Goal: Register for event/course

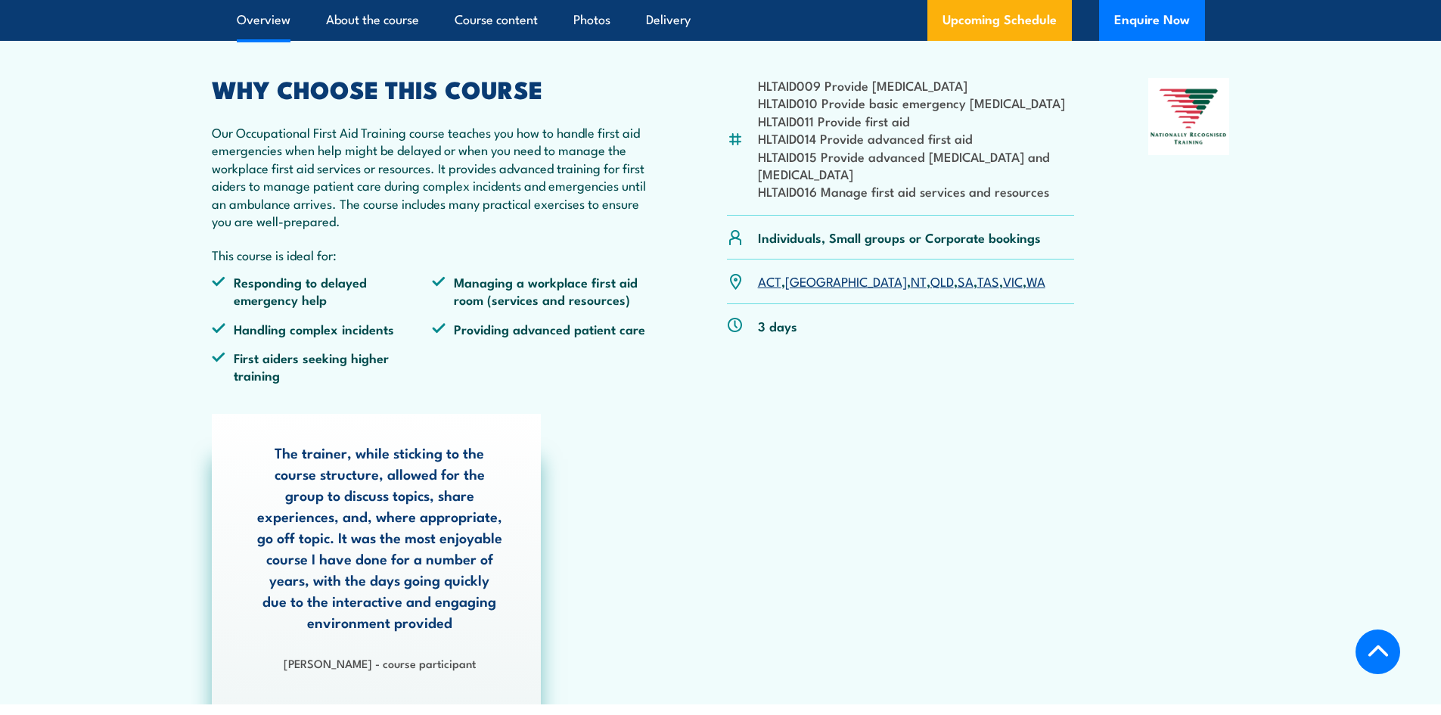
scroll to position [530, 0]
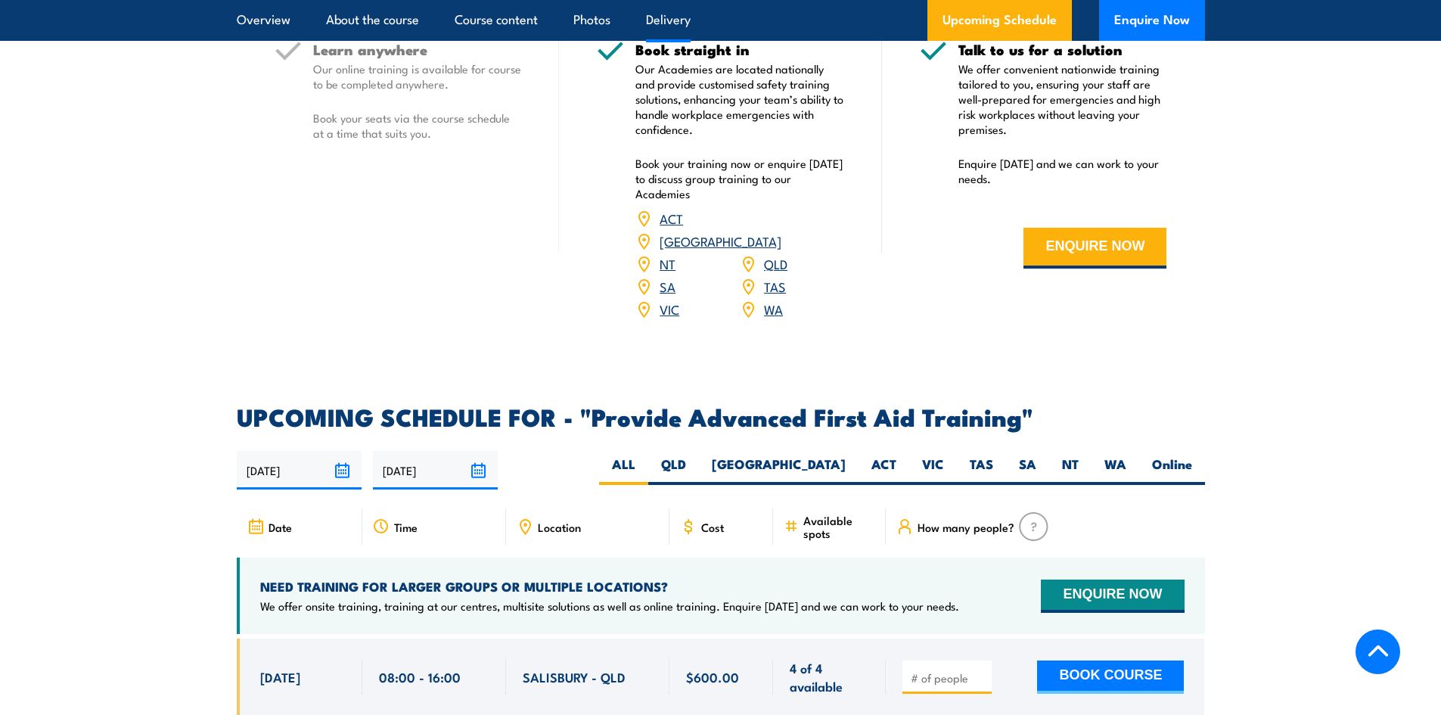
scroll to position [2007, 0]
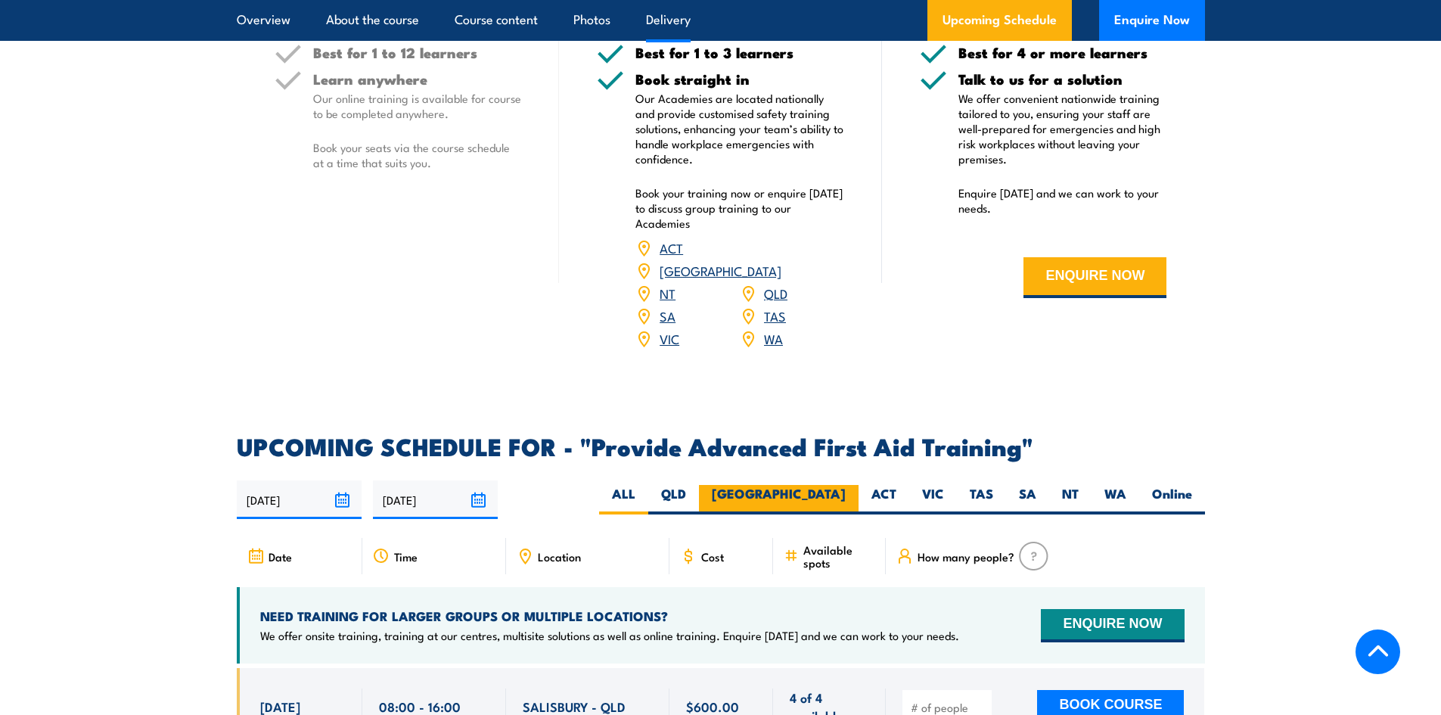
click at [825, 485] on label "[GEOGRAPHIC_DATA]" at bounding box center [779, 500] width 160 height 30
click at [846, 485] on input "[GEOGRAPHIC_DATA]" at bounding box center [851, 490] width 10 height 10
radio input "true"
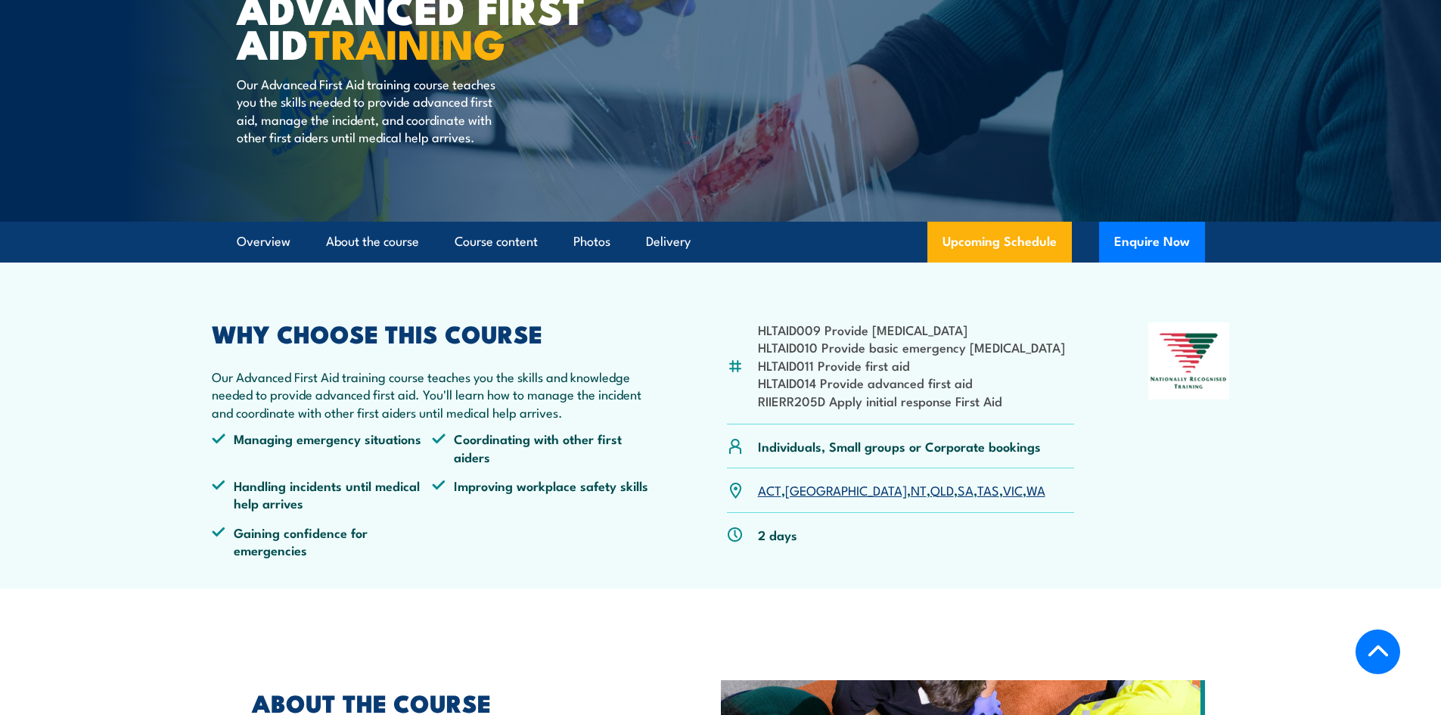
scroll to position [208, 0]
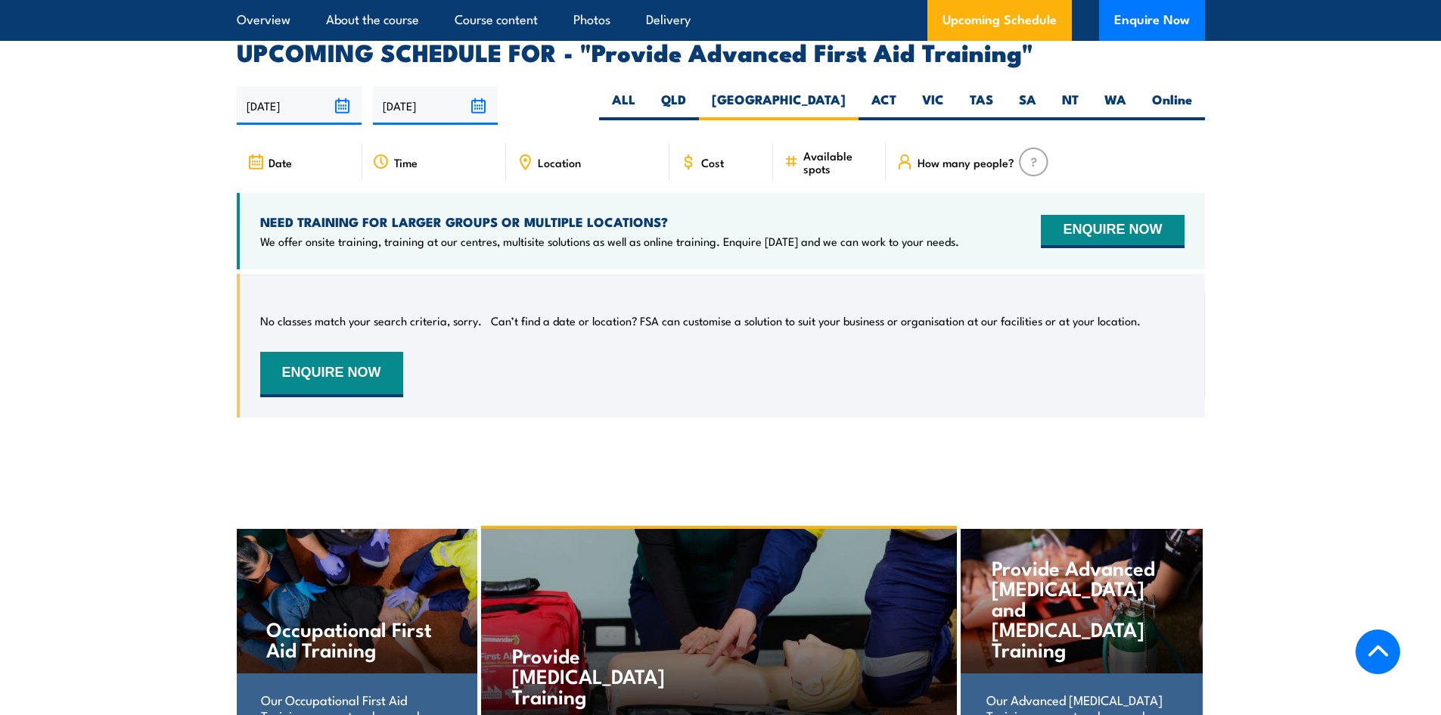
scroll to position [2402, 0]
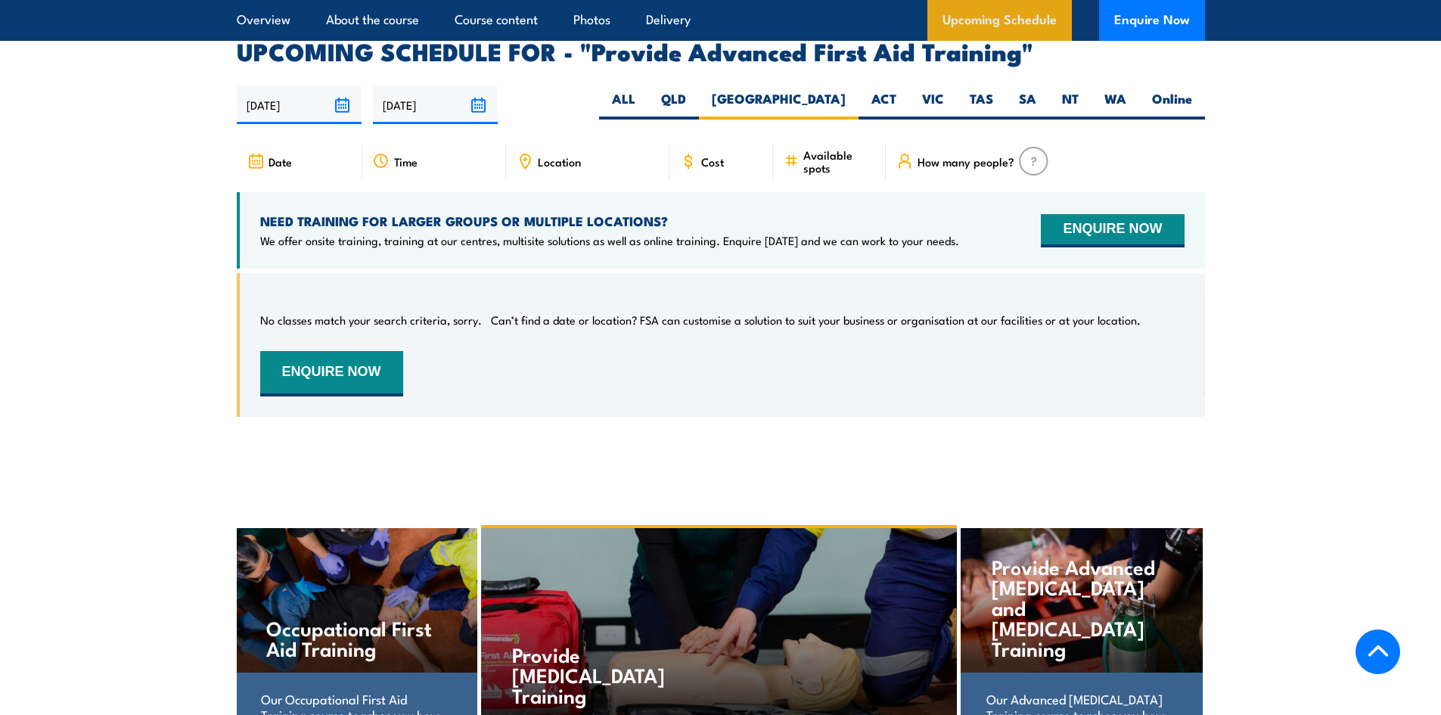
click at [1009, 20] on link "Upcoming Schedule" at bounding box center [999, 20] width 144 height 41
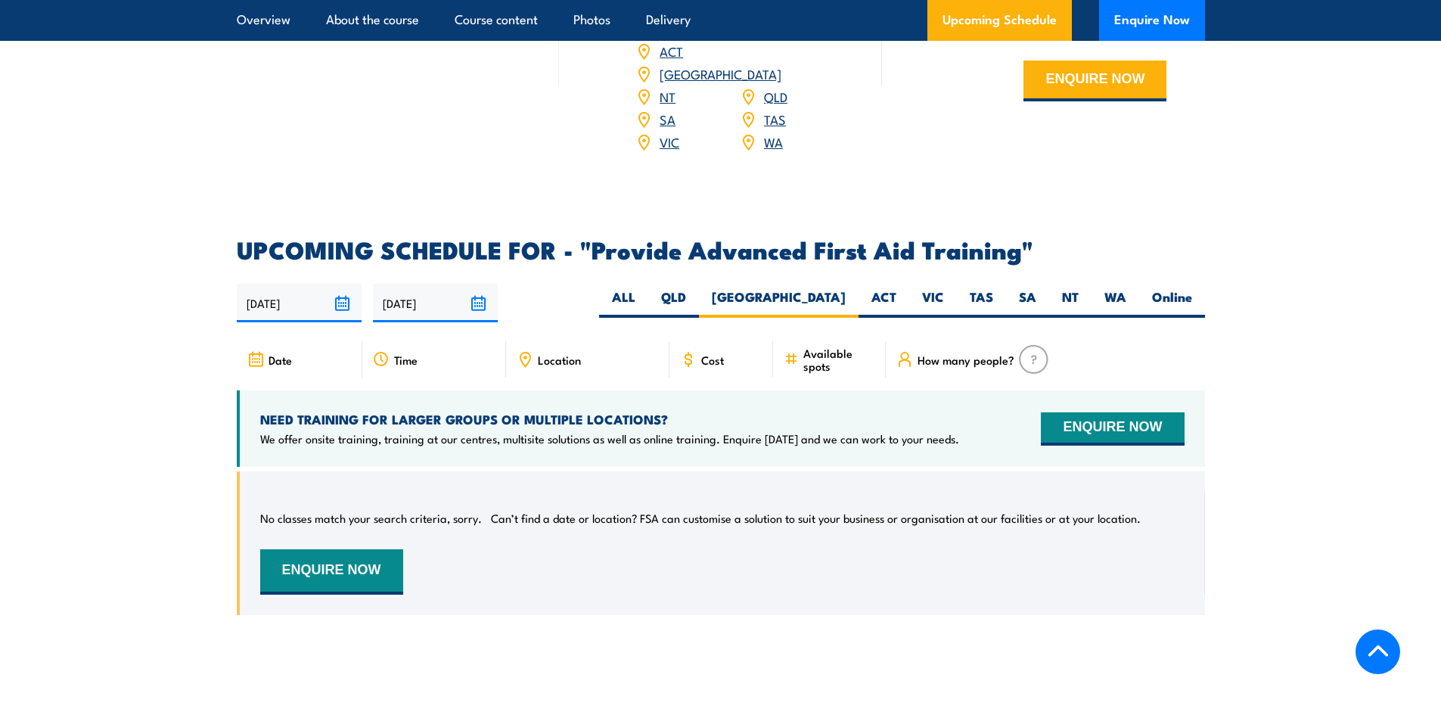
scroll to position [2175, 0]
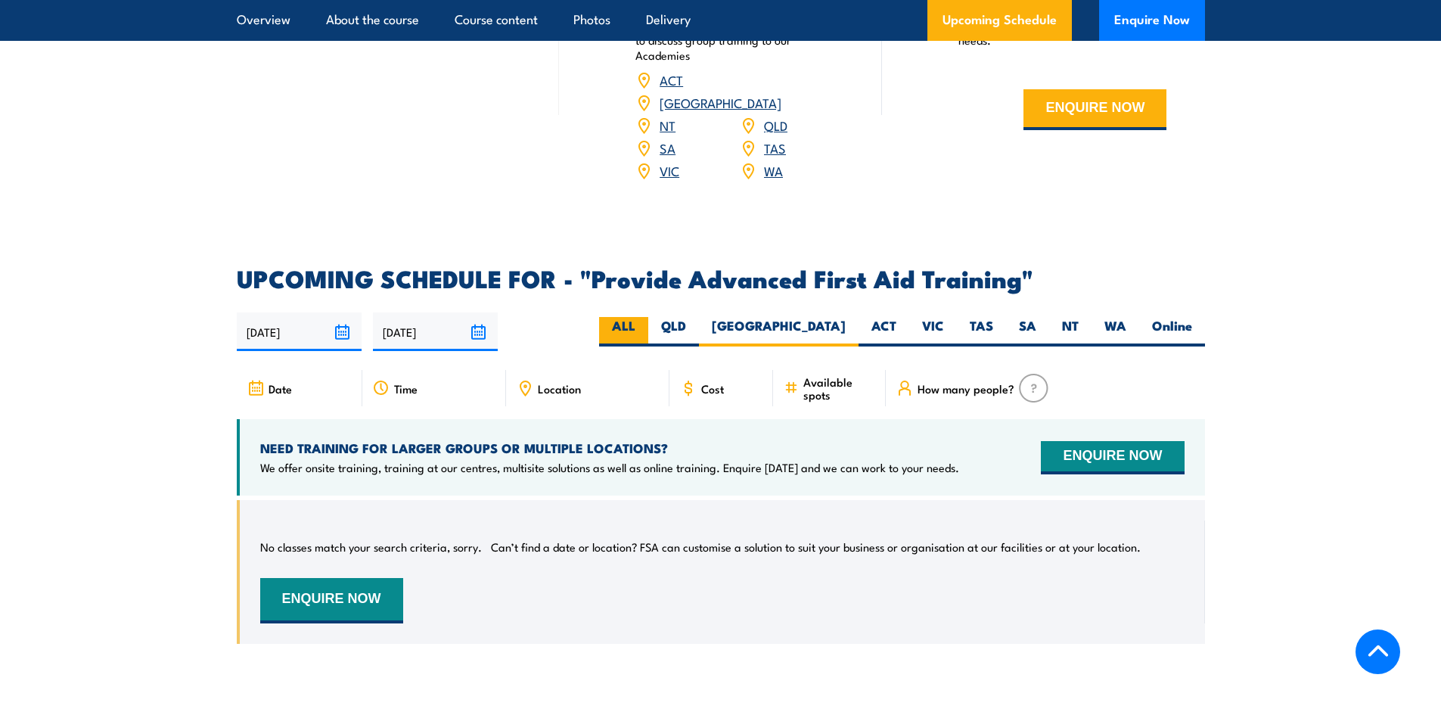
click at [648, 317] on label "ALL" at bounding box center [623, 332] width 49 height 30
click at [645, 317] on input "ALL" at bounding box center [640, 322] width 10 height 10
radio input "true"
